Goal: Information Seeking & Learning: Learn about a topic

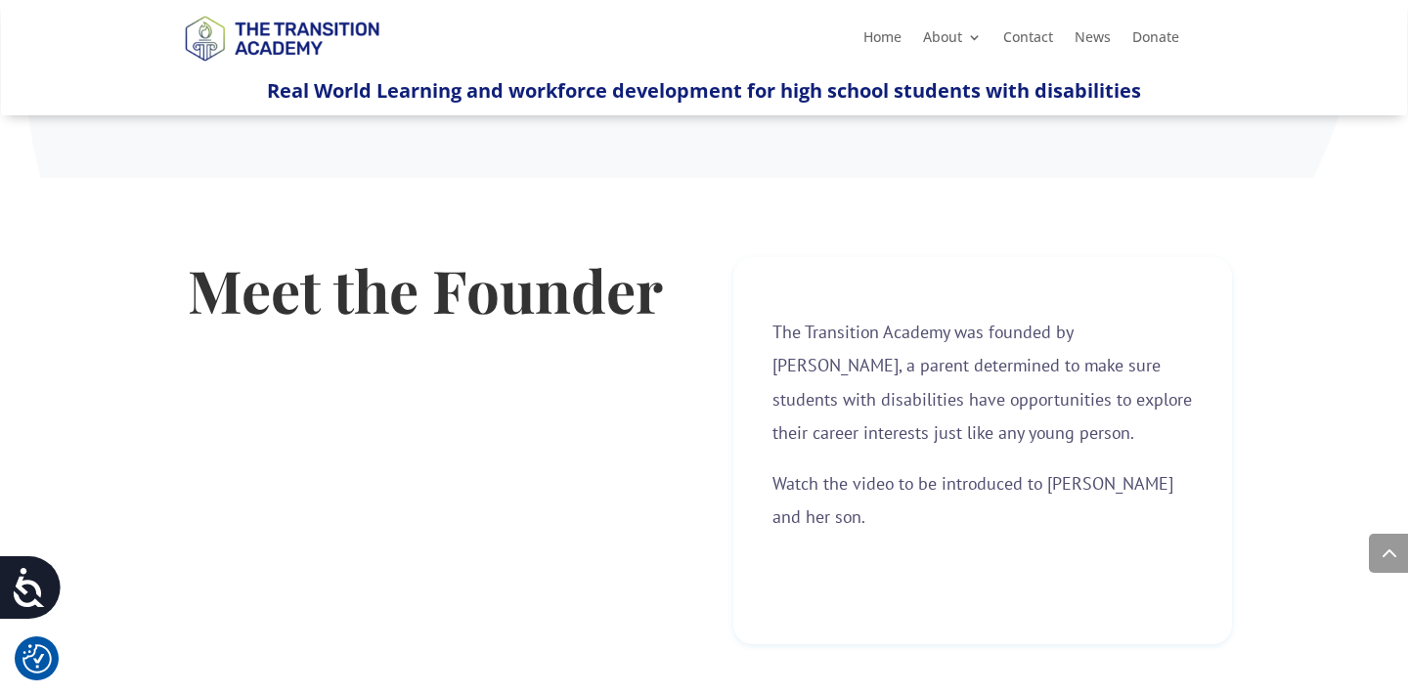
scroll to position [347, 0]
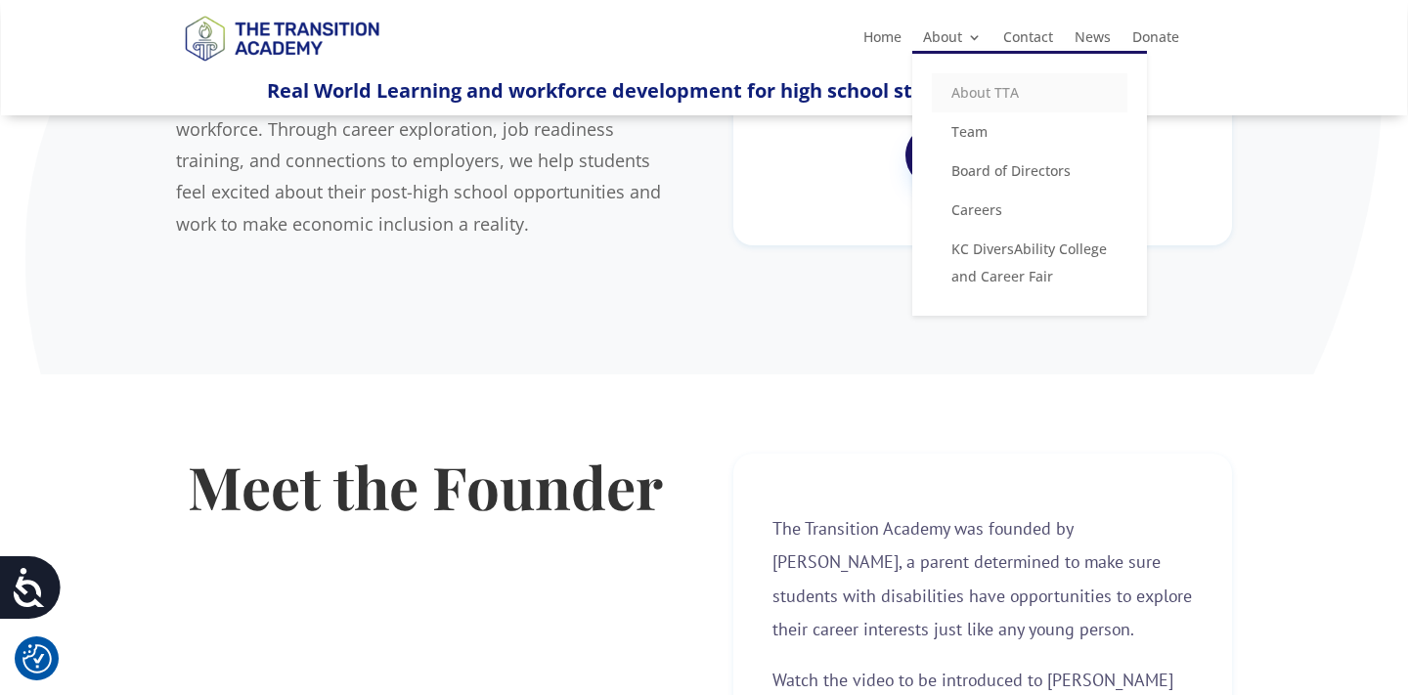
click at [982, 93] on link "About TTA" at bounding box center [1030, 92] width 196 height 39
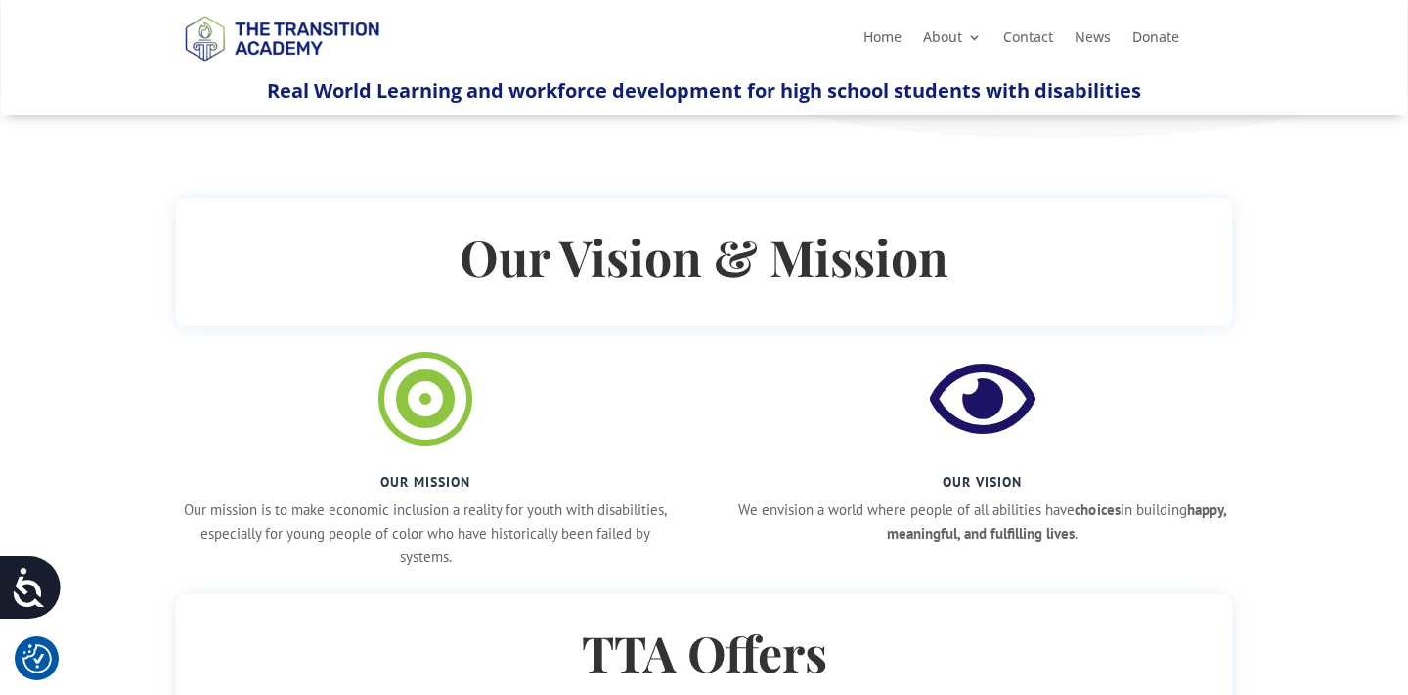
scroll to position [831, 0]
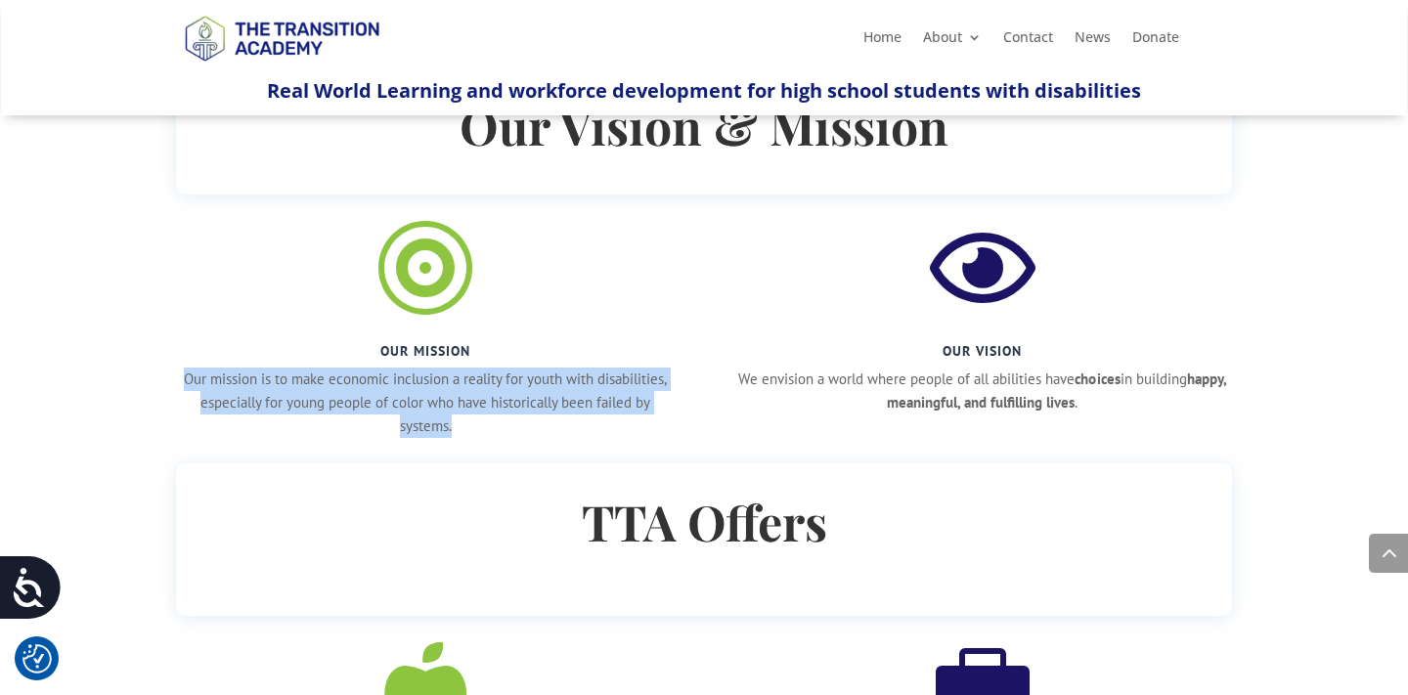
drag, startPoint x: 181, startPoint y: 376, endPoint x: 617, endPoint y: 414, distance: 437.7
click at [617, 414] on p "Our mission is to make economic inclusion a reality for youth with disabilities…" at bounding box center [425, 402] width 499 height 69
copy p "Our mission is to make economic inclusion a reality for youth with disabilities…"
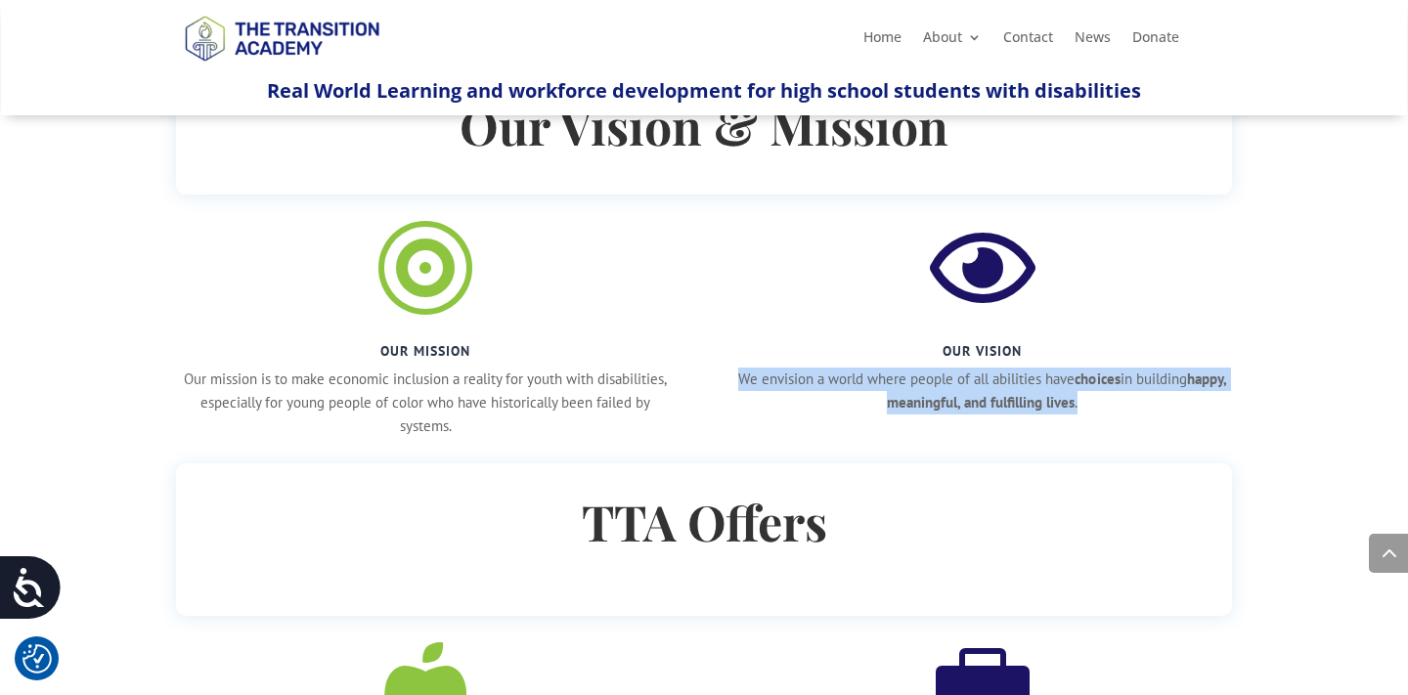
drag, startPoint x: 754, startPoint y: 371, endPoint x: 1152, endPoint y: 409, distance: 399.7
click at [1152, 409] on p "We envision a world where people of all abilities have choices in building happ…" at bounding box center [982, 391] width 499 height 47
copy p "We envision a world where people of all abilities have choices in building happ…"
